Goal: Navigation & Orientation: Find specific page/section

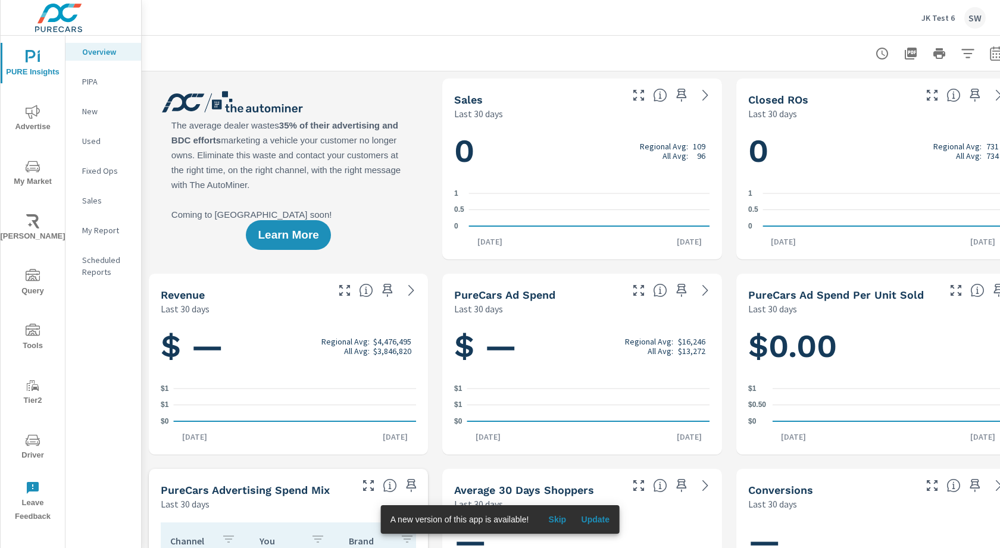
scroll to position [1, 0]
click at [951, 20] on p "JK Test 6" at bounding box center [937, 17] width 33 height 11
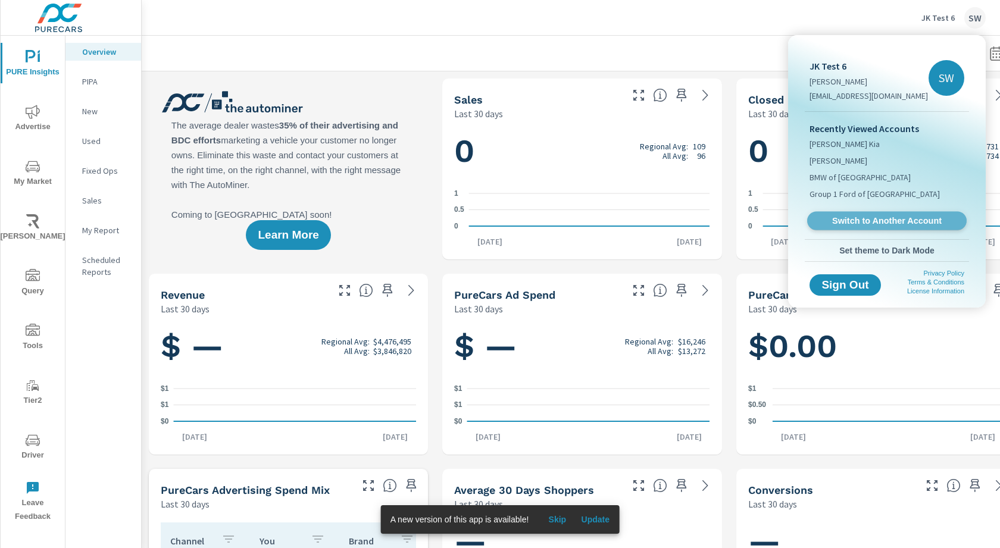
click at [877, 218] on span "Switch to Another Account" at bounding box center [887, 220] width 146 height 11
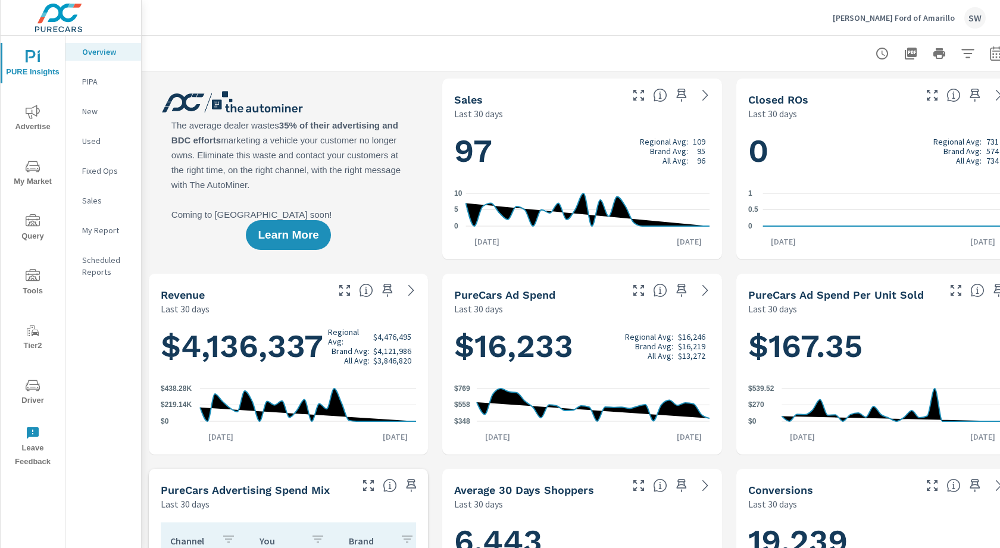
click at [27, 160] on icon "nav menu" at bounding box center [33, 167] width 14 height 14
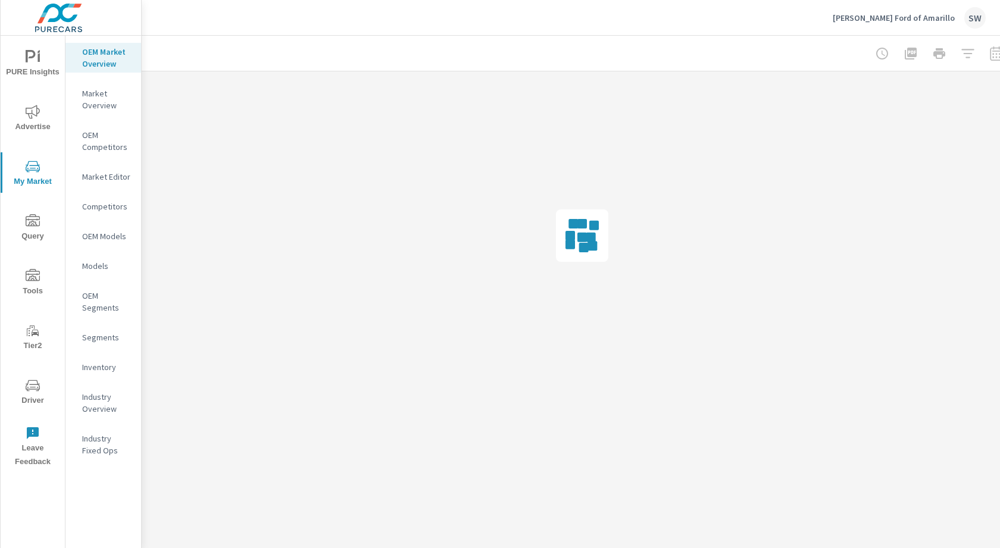
click at [99, 90] on p "Market Overview" at bounding box center [106, 99] width 49 height 24
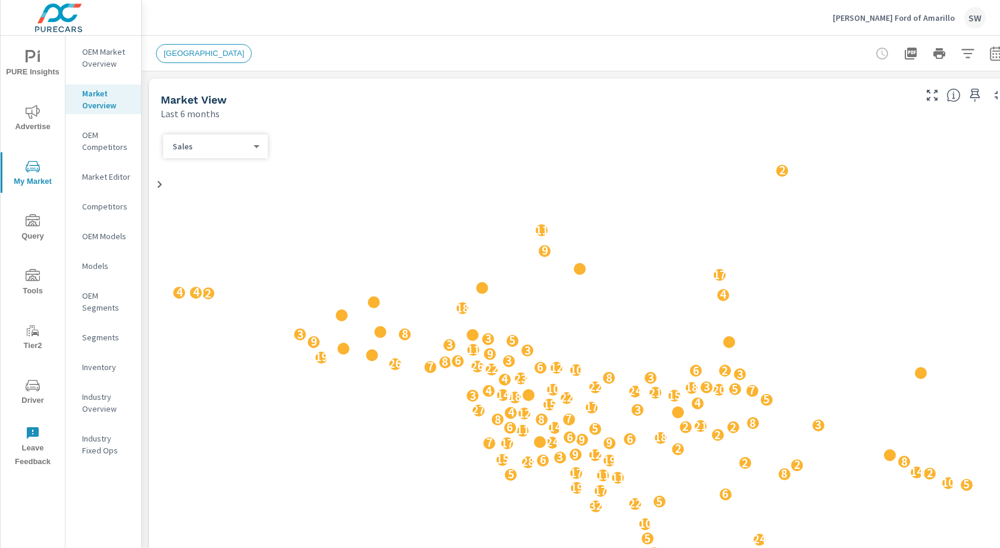
scroll to position [1, 0]
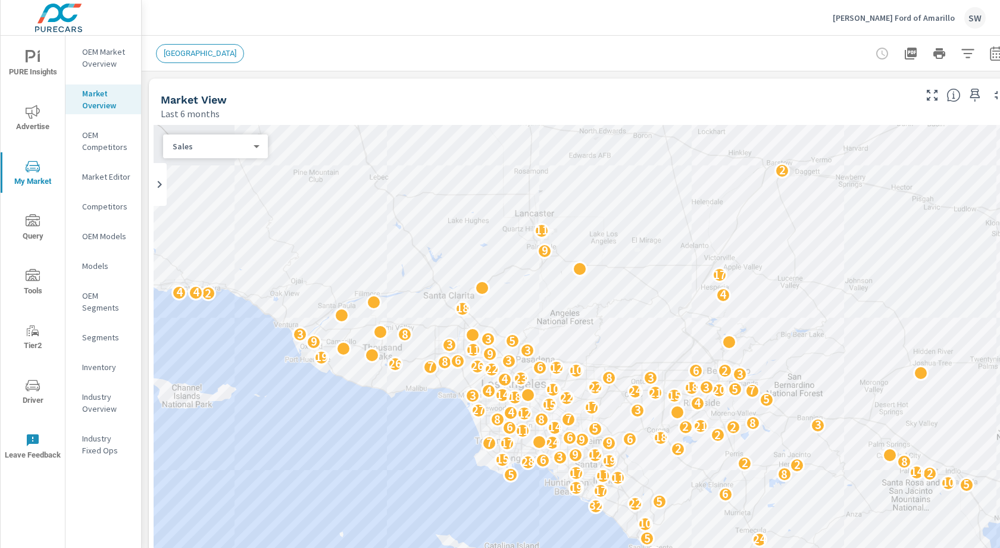
click at [33, 273] on icon "nav menu" at bounding box center [33, 276] width 14 height 14
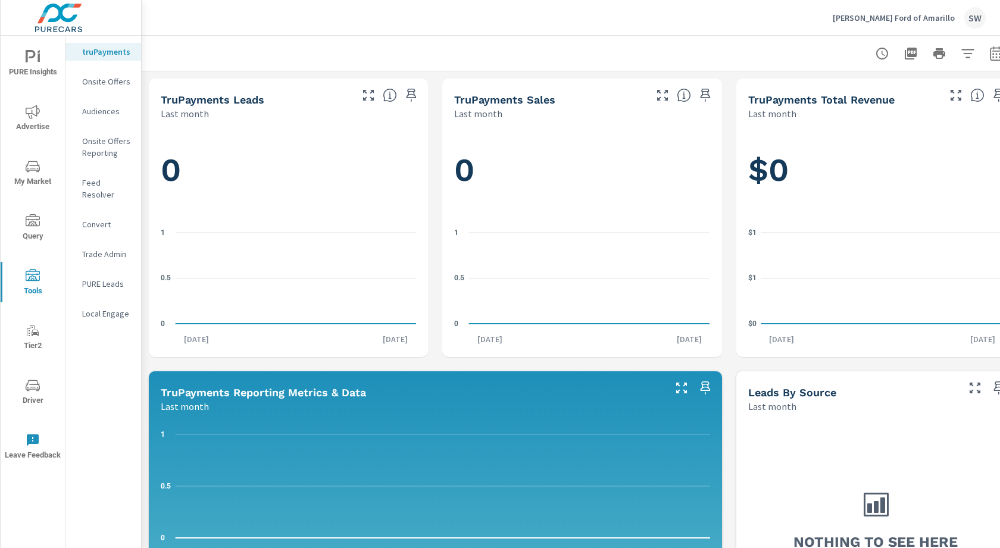
click at [30, 162] on icon "nav menu" at bounding box center [33, 167] width 14 height 14
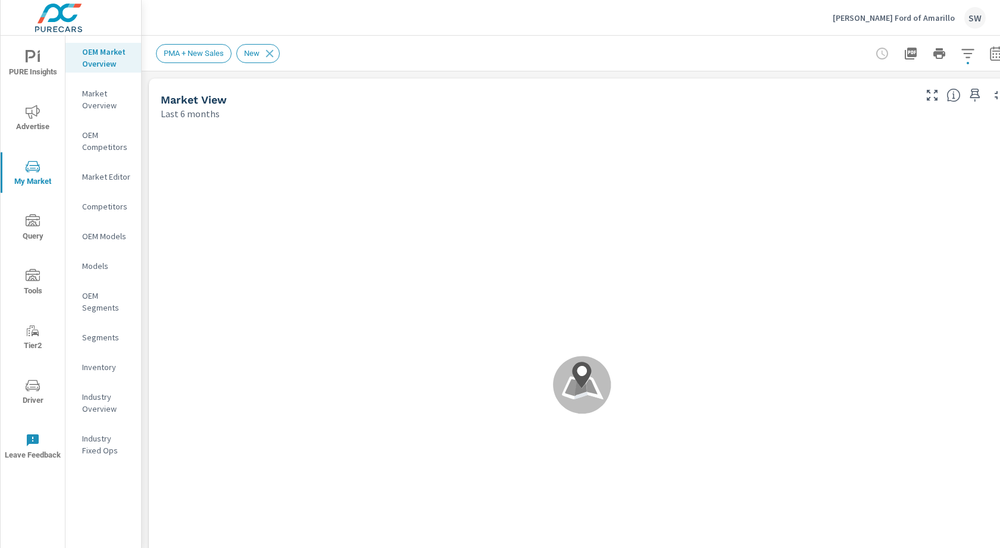
click at [190, 45] on div "PMA + New Sales" at bounding box center [194, 53] width 76 height 19
click at [186, 51] on span "PMA + New Sales" at bounding box center [194, 53] width 74 height 9
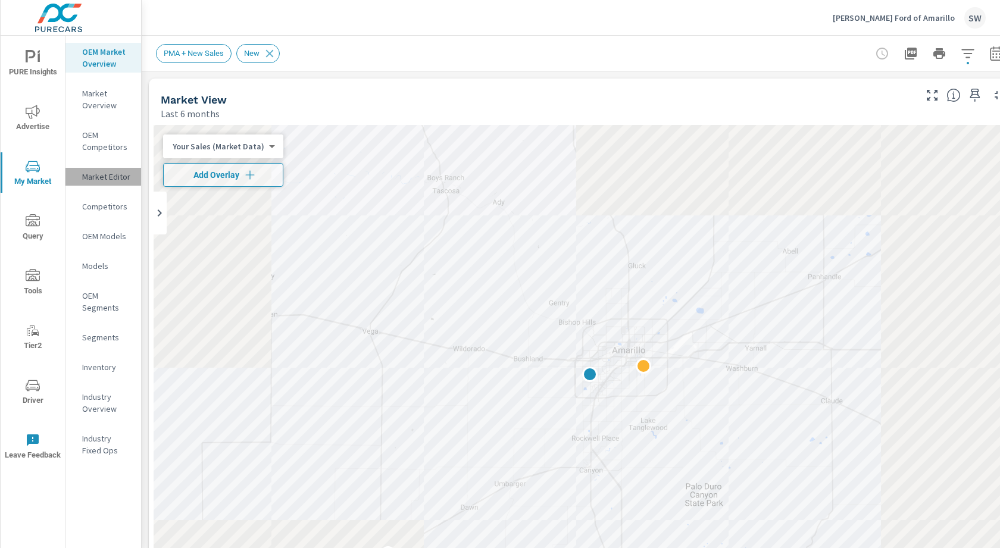
click at [117, 170] on div "Market Editor" at bounding box center [103, 177] width 76 height 18
